Goal: Information Seeking & Learning: Learn about a topic

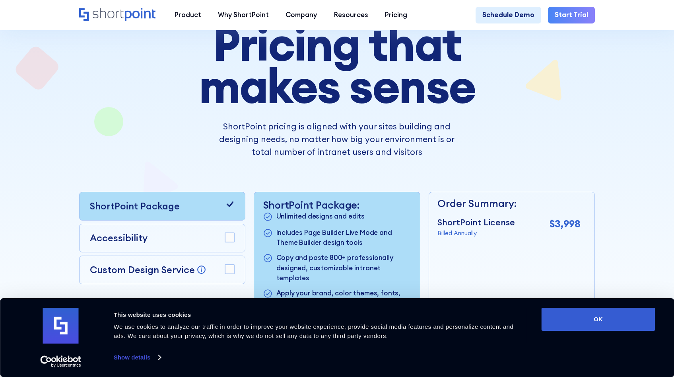
scroll to position [115, 0]
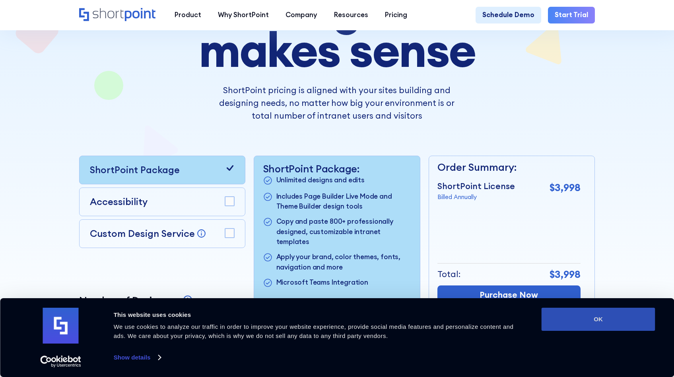
click at [620, 322] on button "OK" at bounding box center [599, 318] width 114 height 23
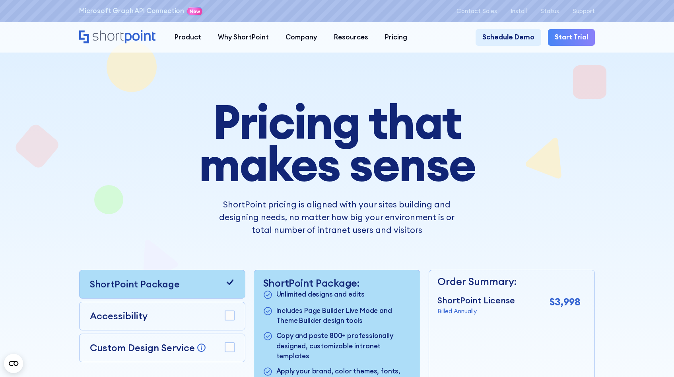
scroll to position [0, 0]
click at [147, 39] on icon "Home" at bounding box center [118, 37] width 78 height 14
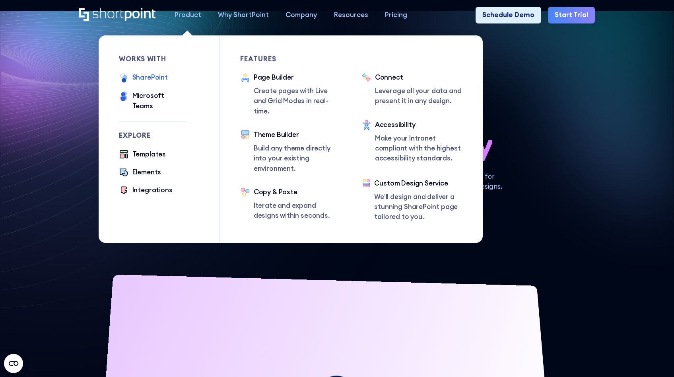
click at [143, 80] on div "SharePoint" at bounding box center [149, 77] width 35 height 10
